Goal: Transaction & Acquisition: Purchase product/service

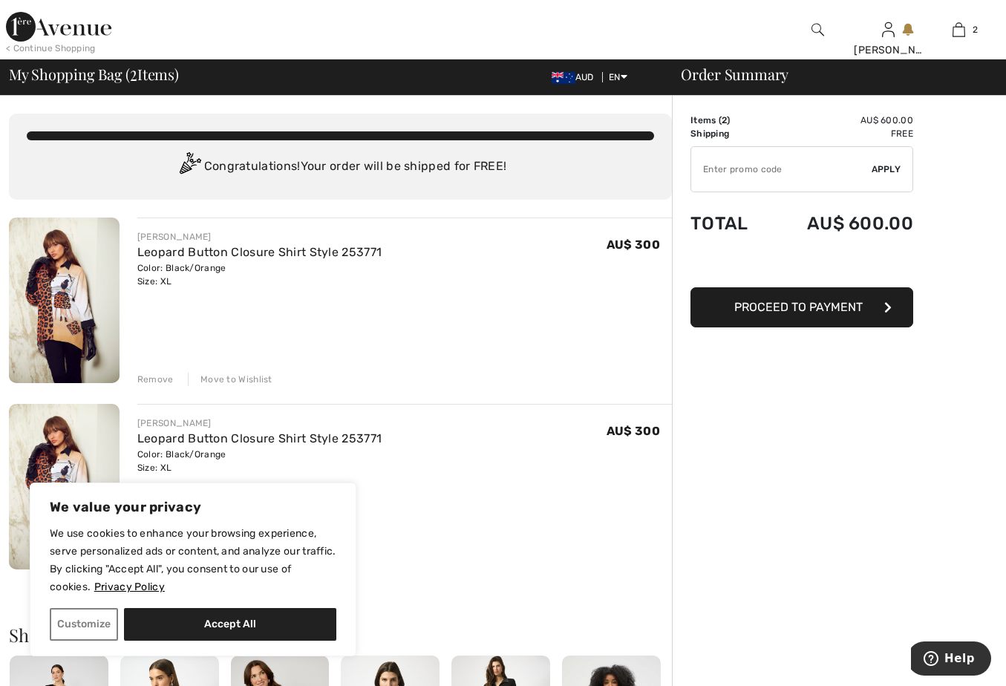
click at [36, 269] on img at bounding box center [64, 300] width 111 height 166
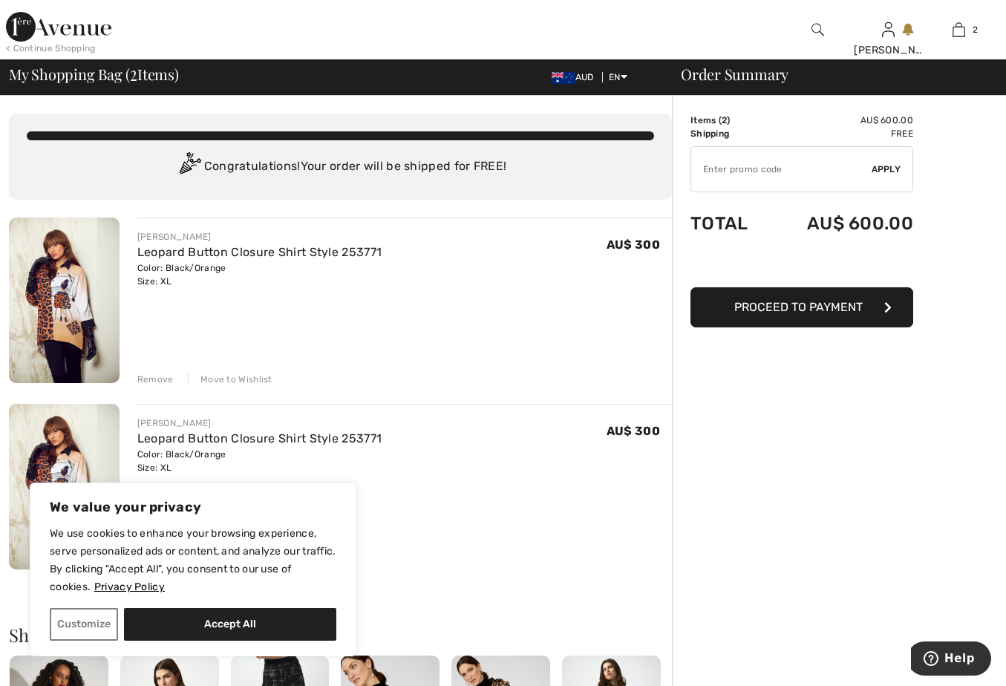
drag, startPoint x: 964, startPoint y: 33, endPoint x: 818, endPoint y: 30, distance: 146.3
click at [818, 30] on img at bounding box center [817, 30] width 13 height 18
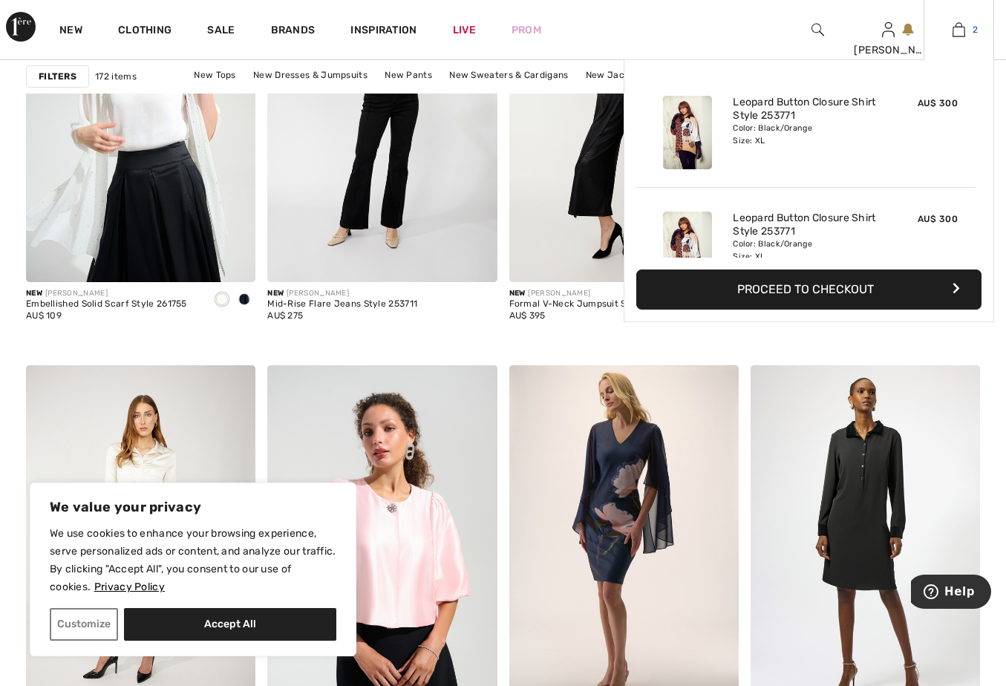
click at [963, 26] on img at bounding box center [958, 30] width 13 height 18
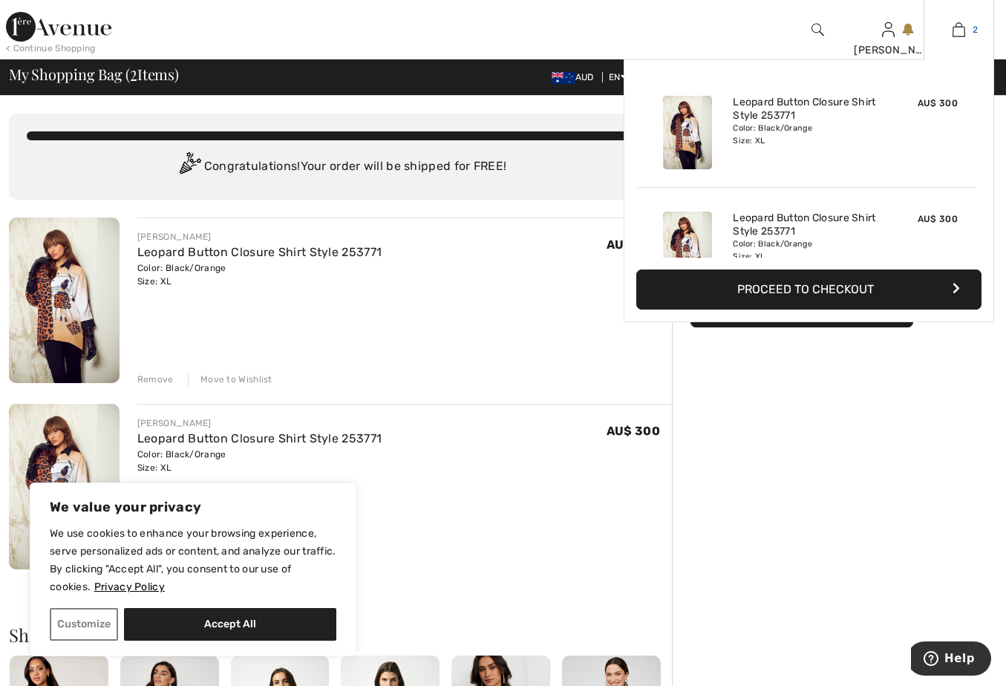
click at [961, 34] on img at bounding box center [958, 30] width 13 height 18
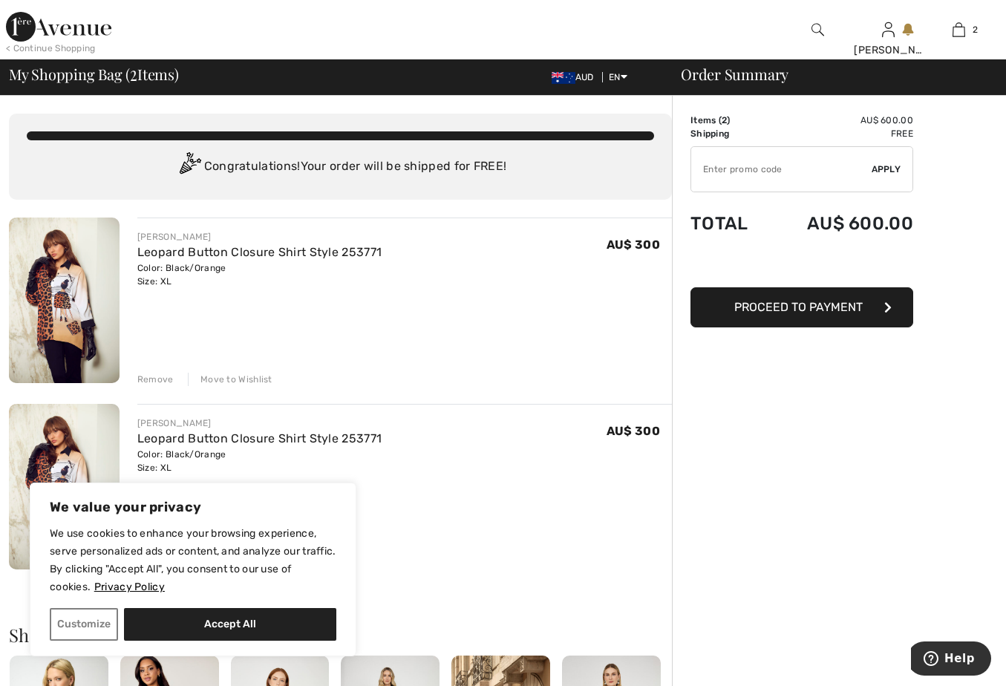
click at [82, 281] on img at bounding box center [64, 300] width 111 height 166
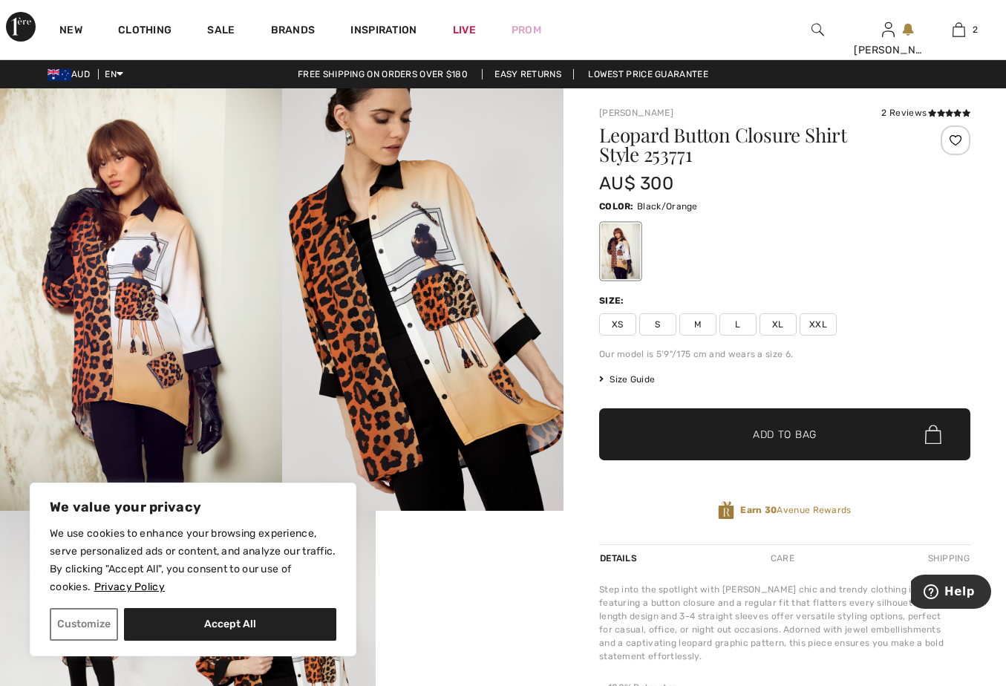
drag, startPoint x: 0, startPoint y: 0, endPoint x: 428, endPoint y: 235, distance: 488.3
click at [428, 235] on img at bounding box center [423, 299] width 282 height 422
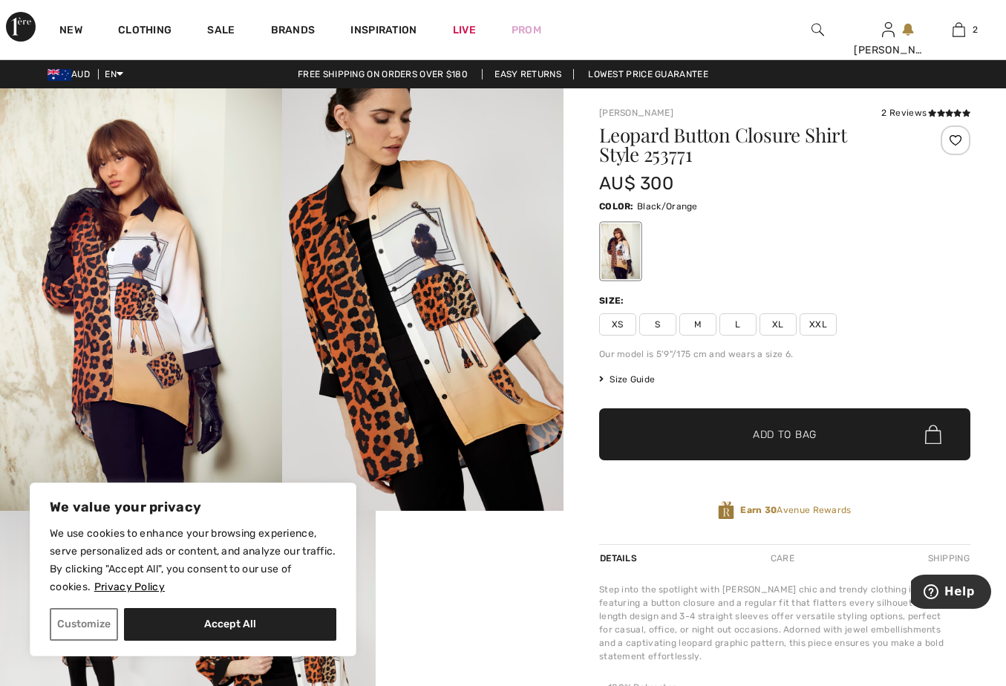
click at [633, 243] on div at bounding box center [620, 251] width 39 height 56
click at [390, 304] on img at bounding box center [423, 299] width 282 height 422
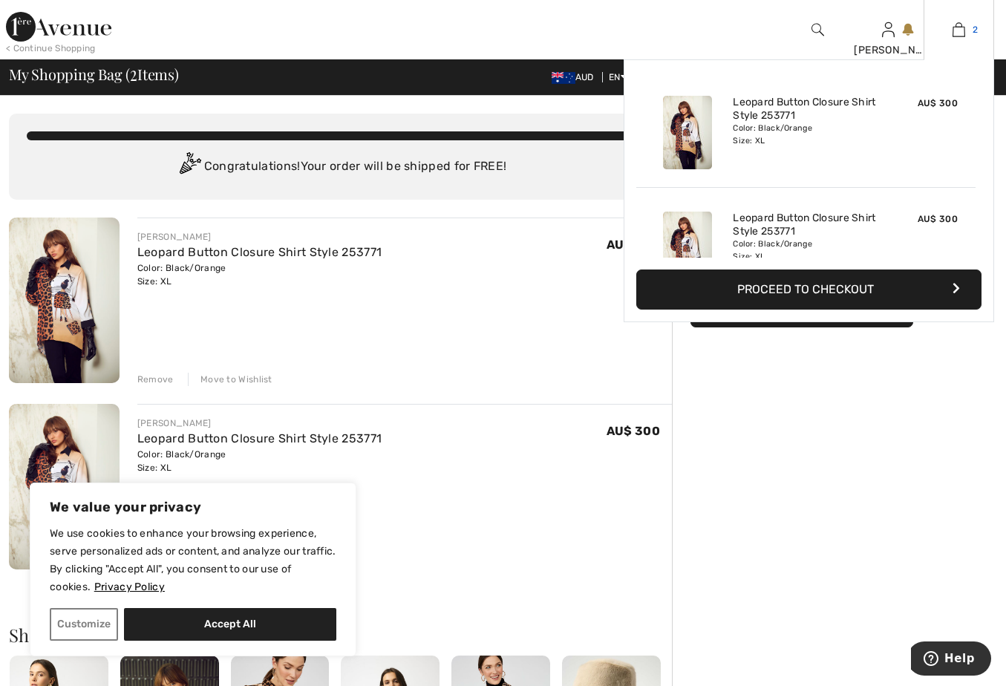
click at [953, 28] on img at bounding box center [958, 30] width 13 height 18
click at [977, 25] on span "2" at bounding box center [974, 29] width 5 height 13
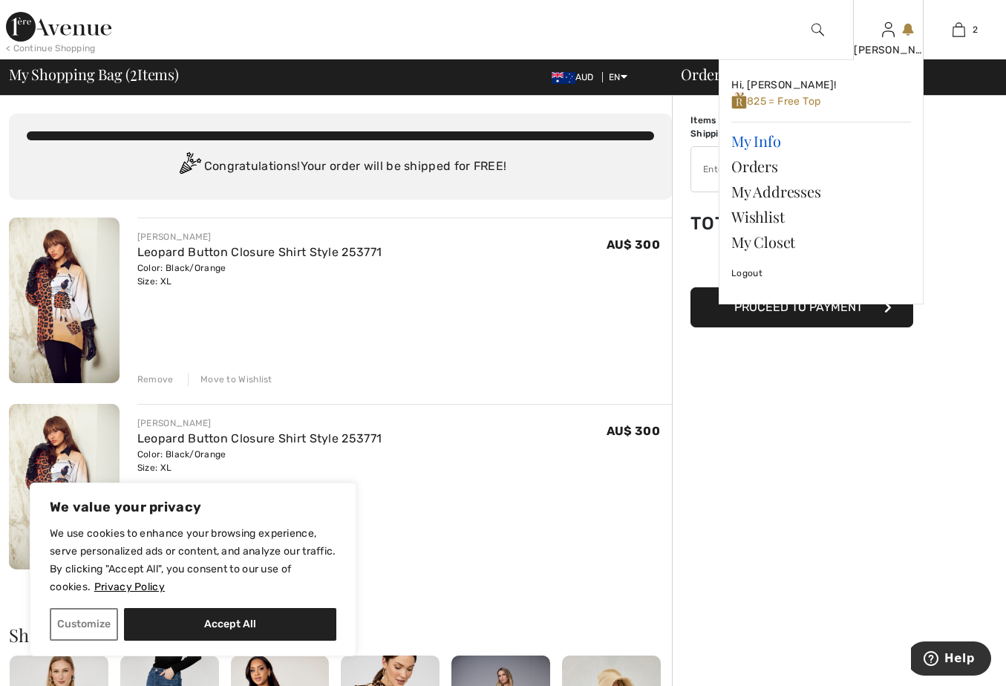
click at [862, 151] on link "My Info" at bounding box center [821, 140] width 180 height 25
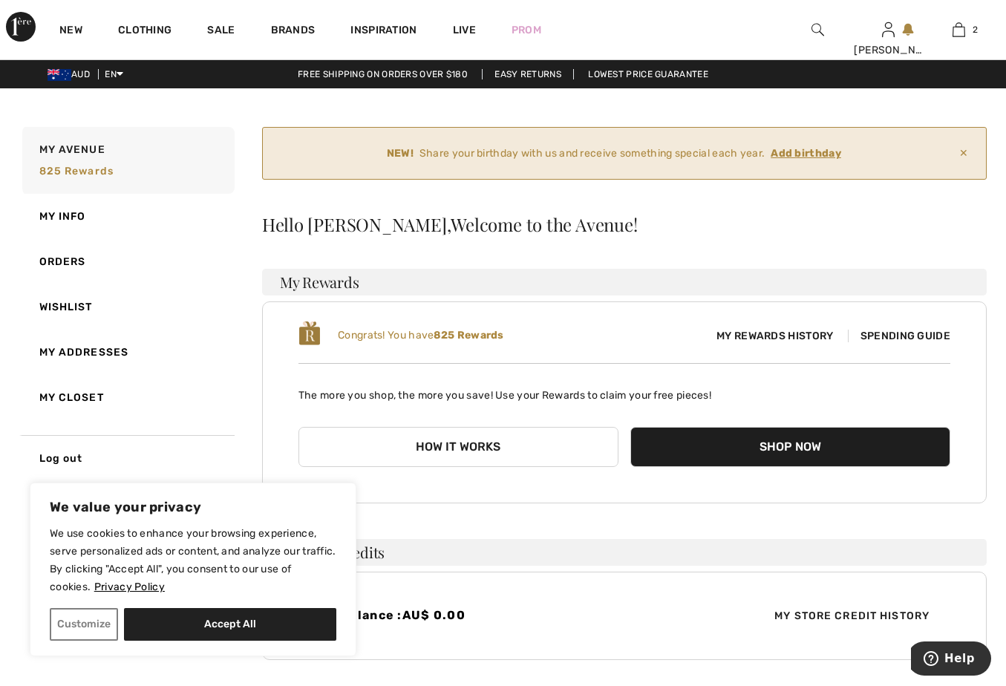
drag, startPoint x: 0, startPoint y: 0, endPoint x: 200, endPoint y: 103, distance: 225.4
click at [200, 103] on div "Log out Are you sure you want to logout? Logout New Clothing Sale Brands Inspir…" at bounding box center [503, 471] width 1006 height 942
click at [848, 208] on div "NEW! Share your birthday with us and receive something special each year. Add b…" at bounding box center [624, 534] width 724 height 815
click at [732, 445] on button "Shop Now" at bounding box center [790, 447] width 320 height 40
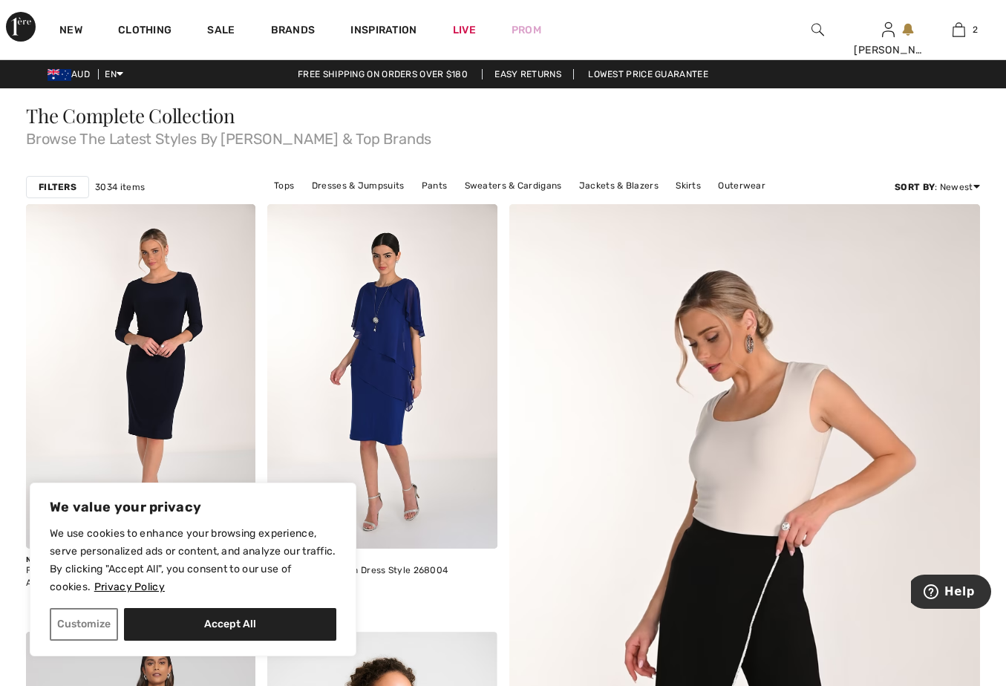
click at [812, 24] on img at bounding box center [817, 30] width 13 height 18
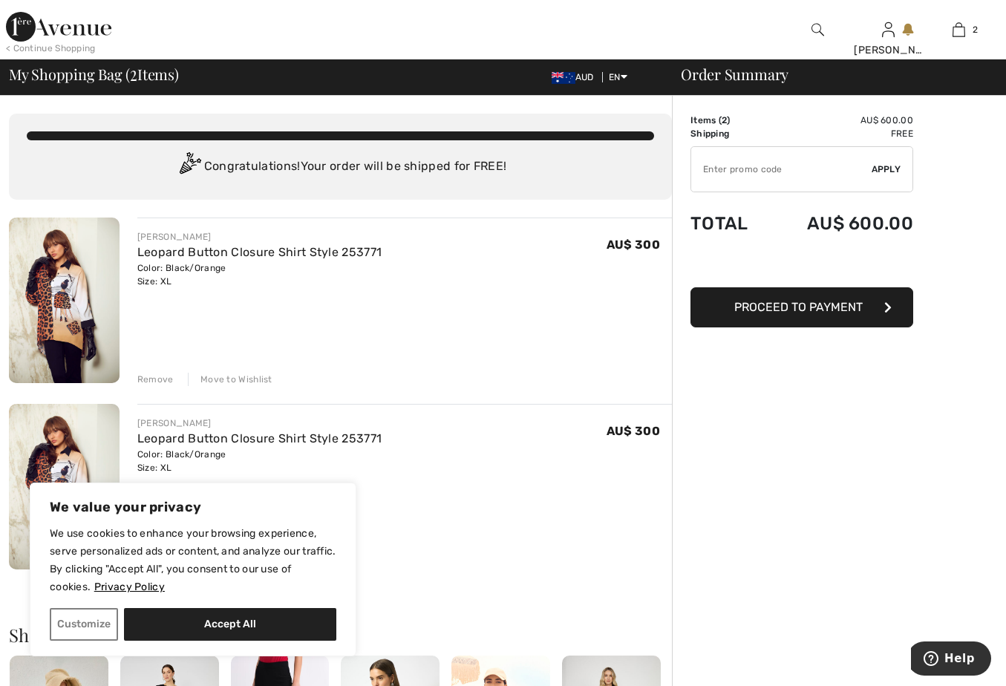
click at [150, 377] on div "Remove" at bounding box center [155, 379] width 36 height 13
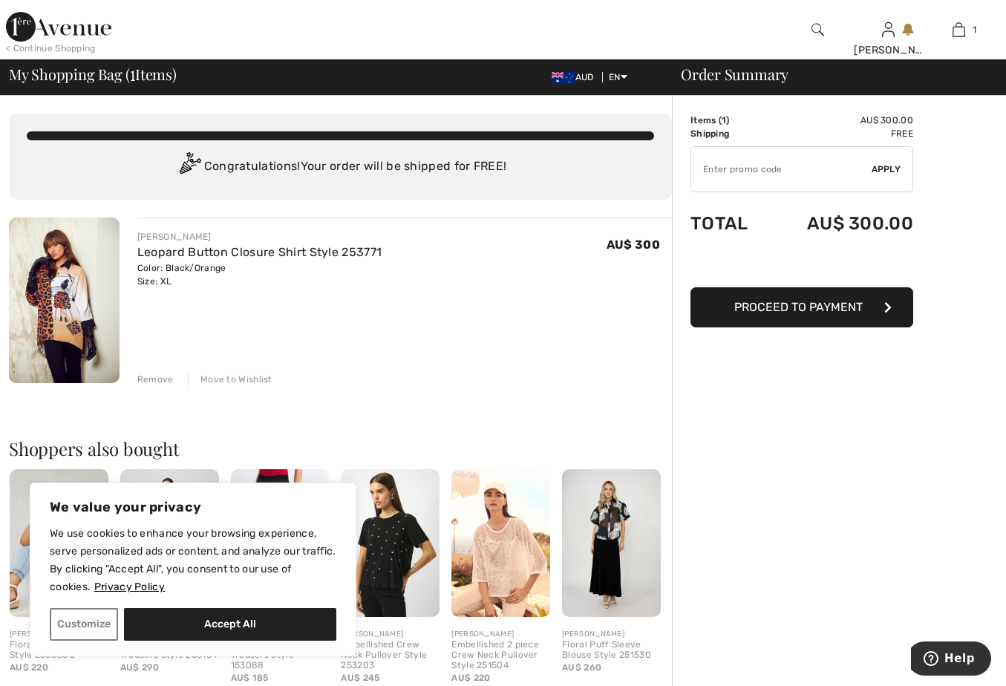
click at [860, 310] on span "Proceed to Payment" at bounding box center [798, 307] width 128 height 14
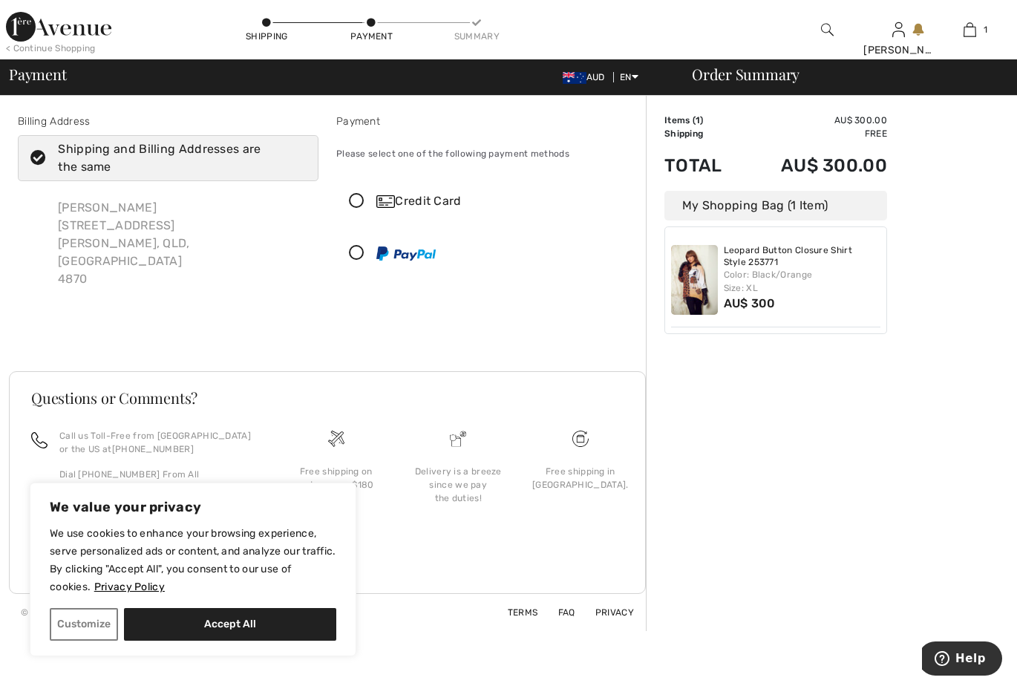
click at [765, 468] on div "Order Summary Details Items ( 1 ) AU$ 300.00 Promo code AU$ 0.00 Shipping Free …" at bounding box center [831, 363] width 371 height 535
click at [387, 247] on img at bounding box center [405, 253] width 59 height 14
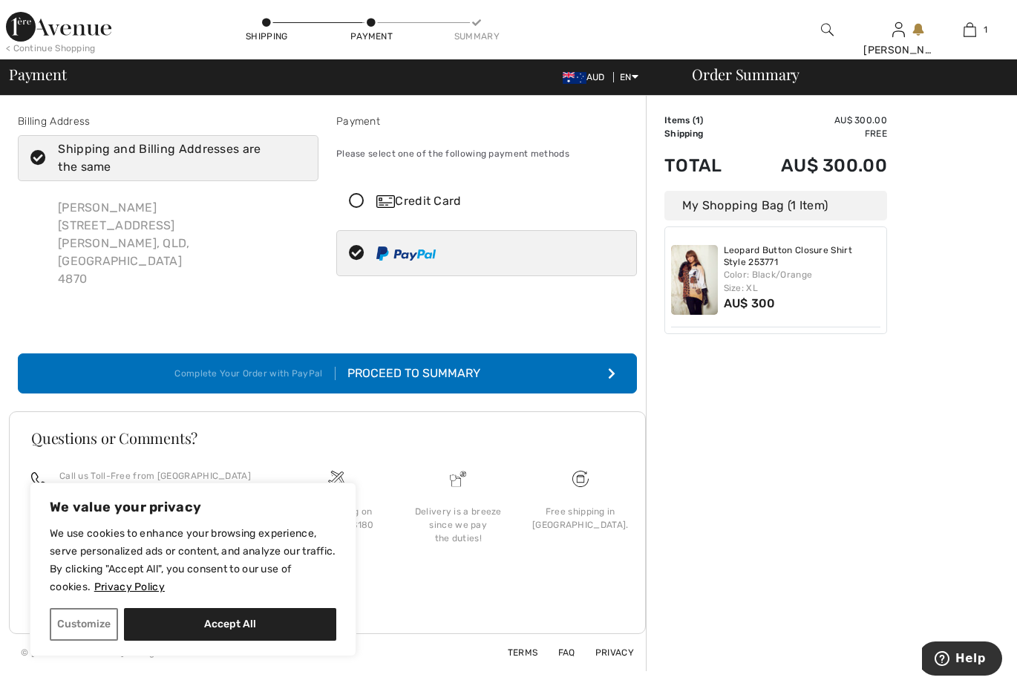
click at [748, 455] on div "Order Summary Details Items ( 1 ) AU$ 300.00 Promo code AU$ 0.00 Shipping Free …" at bounding box center [831, 383] width 371 height 575
click at [609, 367] on icon "submit" at bounding box center [611, 373] width 7 height 12
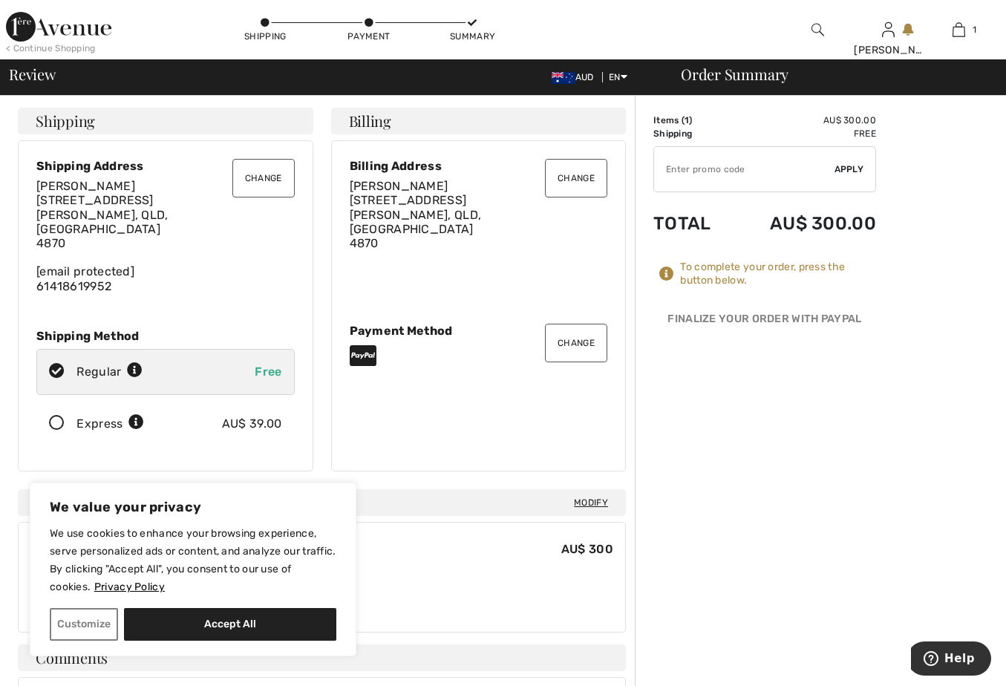
click at [55, 416] on icon at bounding box center [56, 424] width 39 height 16
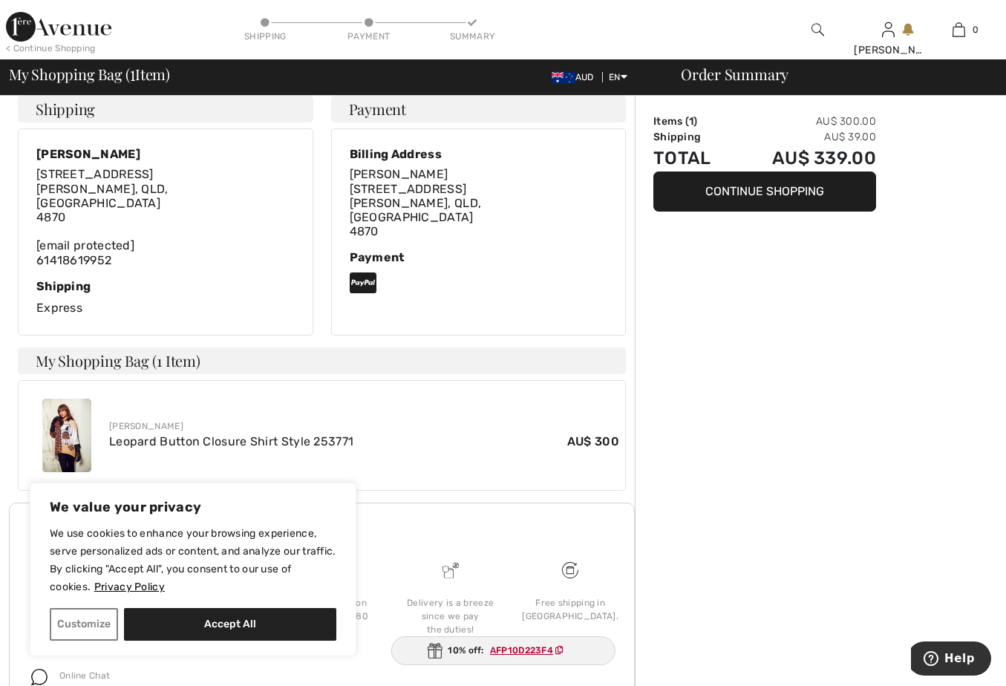
scroll to position [349, 0]
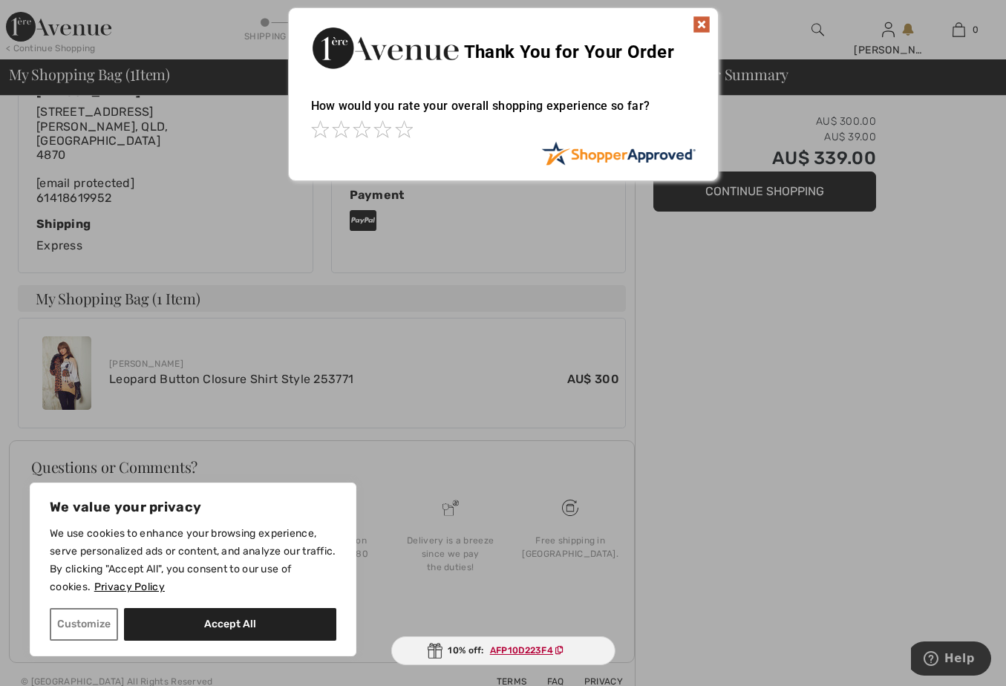
click at [770, 415] on div at bounding box center [503, 343] width 1006 height 686
click at [766, 462] on div at bounding box center [503, 343] width 1006 height 686
